Goal: Information Seeking & Learning: Learn about a topic

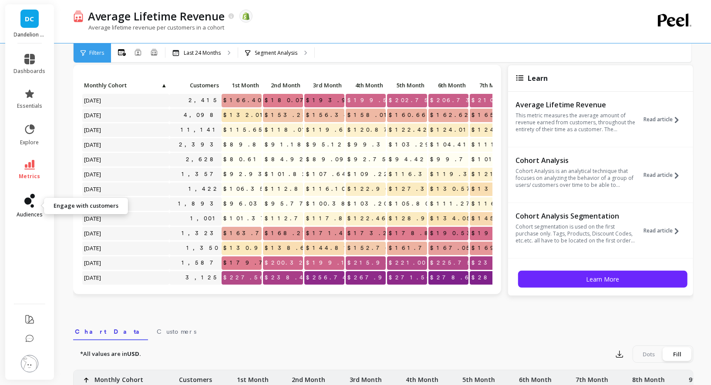
click at [29, 200] on icon at bounding box center [27, 201] width 7 height 7
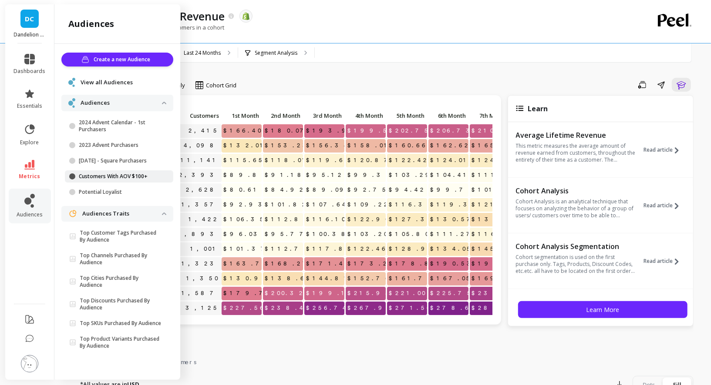
click at [100, 177] on p "Customers With AOV $100+" at bounding box center [120, 176] width 83 height 7
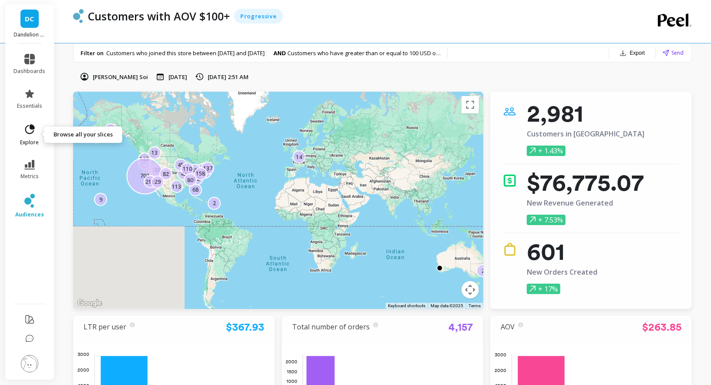
click at [28, 131] on icon at bounding box center [29, 130] width 12 height 12
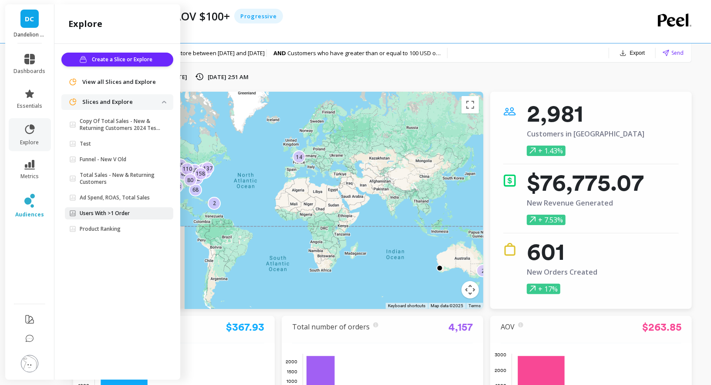
click at [89, 215] on p "Users With >1 Order" at bounding box center [105, 213] width 50 height 7
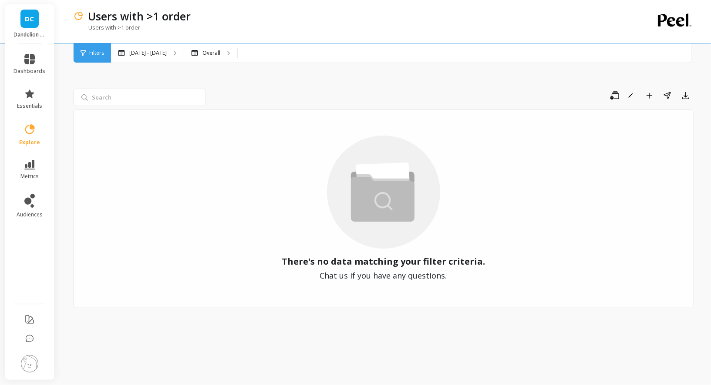
click at [30, 20] on span "DC" at bounding box center [29, 19] width 9 height 10
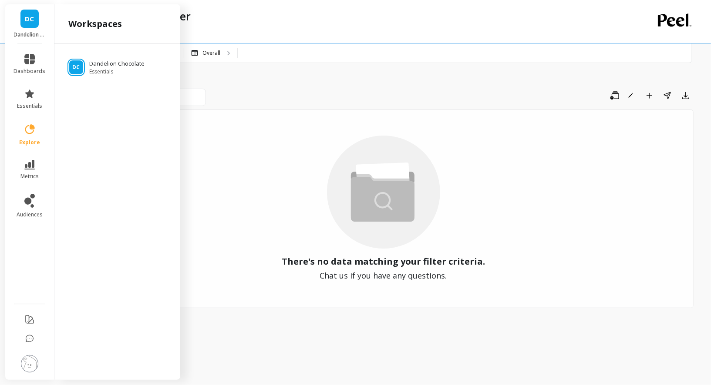
click at [30, 20] on span "DC" at bounding box center [29, 19] width 9 height 10
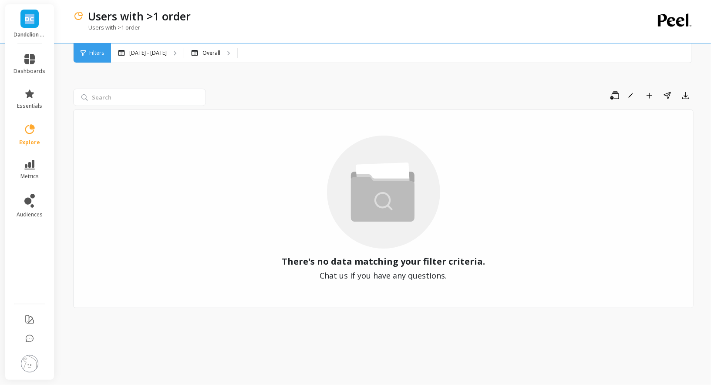
click at [30, 20] on span "DC" at bounding box center [29, 19] width 9 height 10
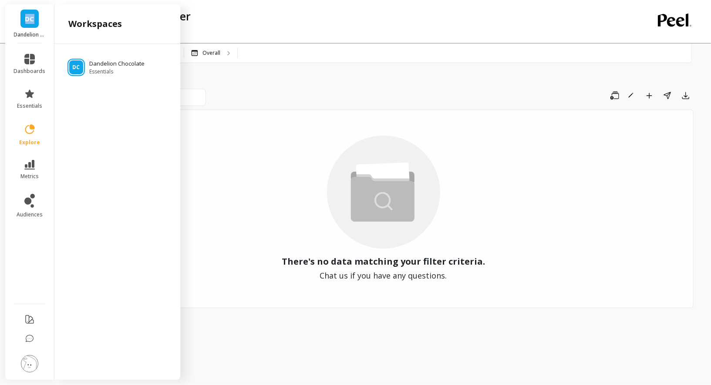
click at [30, 20] on span "DC" at bounding box center [29, 19] width 9 height 10
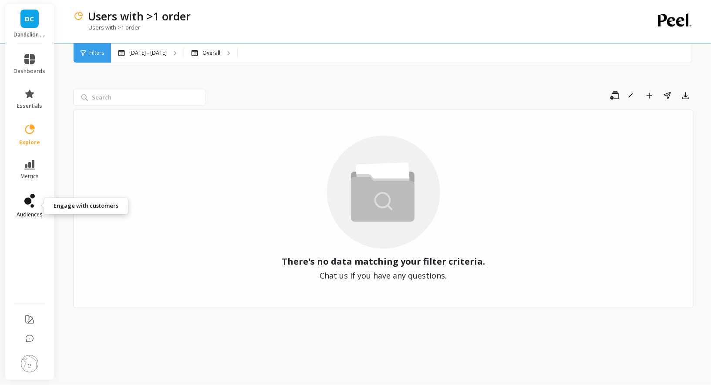
click at [32, 202] on icon at bounding box center [29, 201] width 10 height 14
